Goal: Transaction & Acquisition: Obtain resource

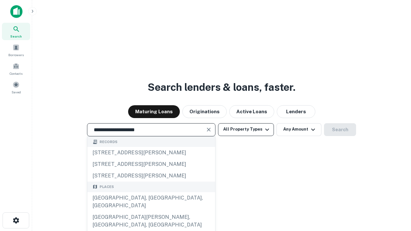
click at [151, 212] on div "[GEOGRAPHIC_DATA], [GEOGRAPHIC_DATA], [GEOGRAPHIC_DATA]" at bounding box center [151, 201] width 128 height 19
click at [246, 129] on button "All Property Types" at bounding box center [246, 129] width 56 height 13
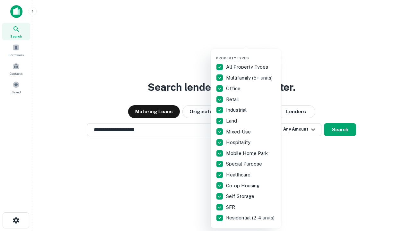
type input "**********"
click at [251, 54] on button "button" at bounding box center [251, 54] width 71 height 0
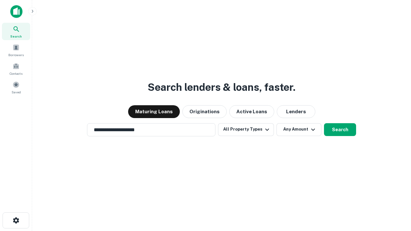
scroll to position [4, 77]
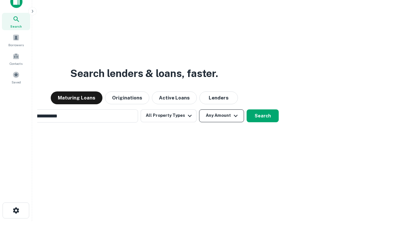
click at [199, 109] on button "Any Amount" at bounding box center [221, 115] width 45 height 13
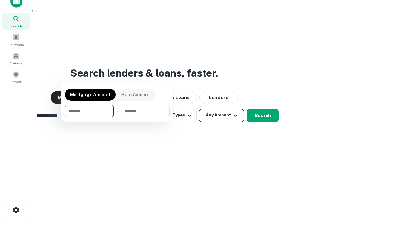
scroll to position [46, 182]
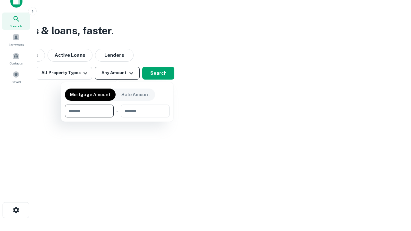
type input "*******"
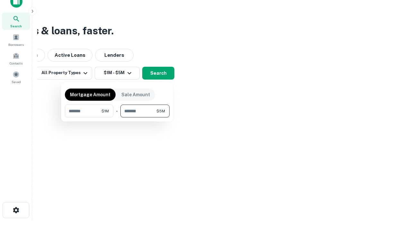
type input "*******"
click at [117, 117] on button "button" at bounding box center [117, 117] width 105 height 0
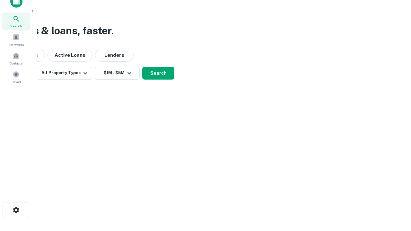
scroll to position [4, 118]
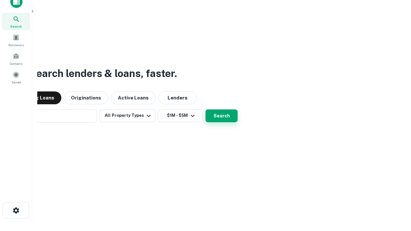
click at [205, 109] on button "Search" at bounding box center [221, 115] width 32 height 13
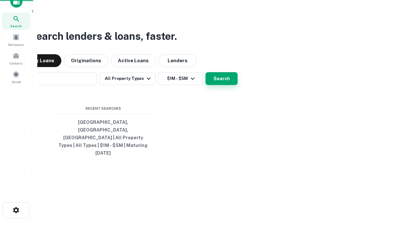
scroll to position [17, 182]
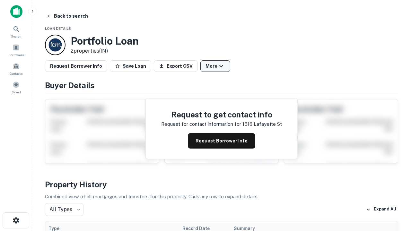
click at [215, 66] on button "More" at bounding box center [215, 66] width 30 height 12
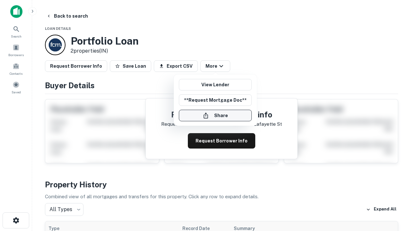
click at [215, 116] on button "Share" at bounding box center [215, 116] width 73 height 12
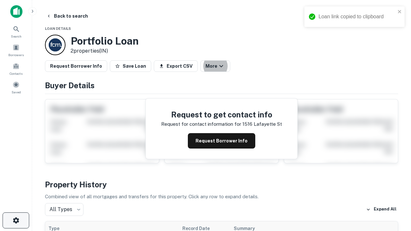
click at [16, 220] on icon "button" at bounding box center [16, 221] width 8 height 8
